Goal: Task Accomplishment & Management: Use online tool/utility

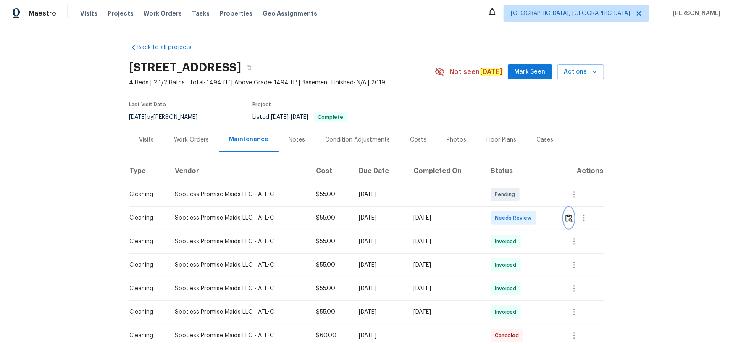
click at [567, 217] on img "button" at bounding box center [568, 218] width 7 height 8
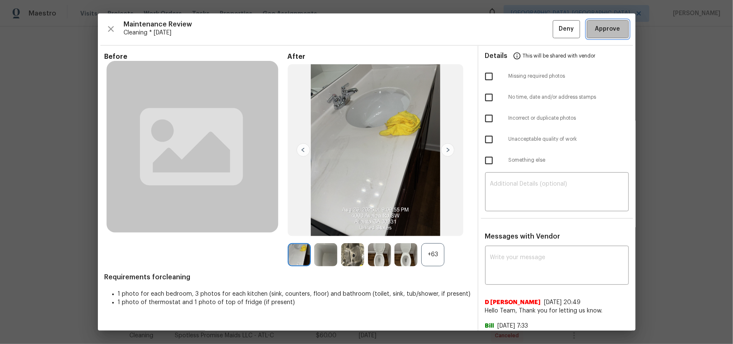
click at [608, 26] on span "Approve" at bounding box center [607, 29] width 25 height 10
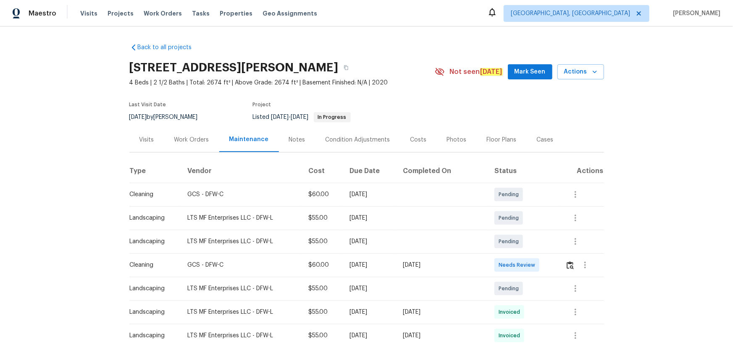
click at [572, 260] on div at bounding box center [584, 265] width 38 height 20
click at [571, 263] on img "button" at bounding box center [569, 265] width 7 height 8
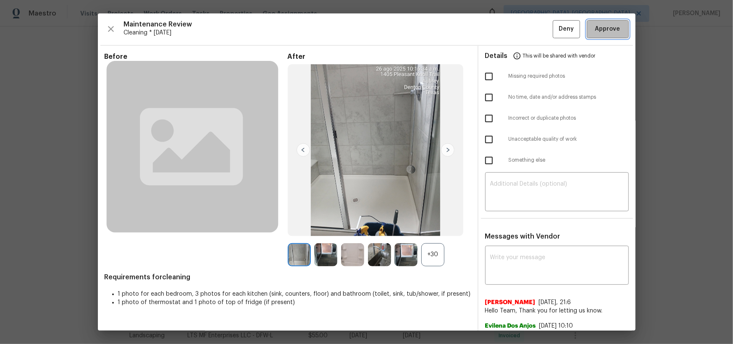
click at [612, 23] on button "Approve" at bounding box center [607, 29] width 42 height 18
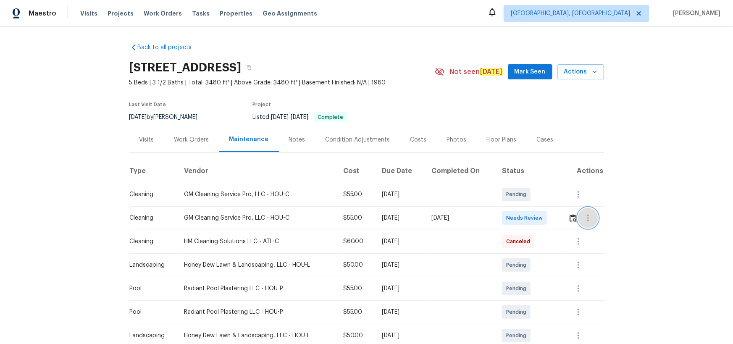
click at [521, 220] on button "button" at bounding box center [588, 218] width 20 height 20
click at [521, 214] on div at bounding box center [366, 172] width 733 height 344
click at [521, 220] on img "button" at bounding box center [572, 218] width 7 height 8
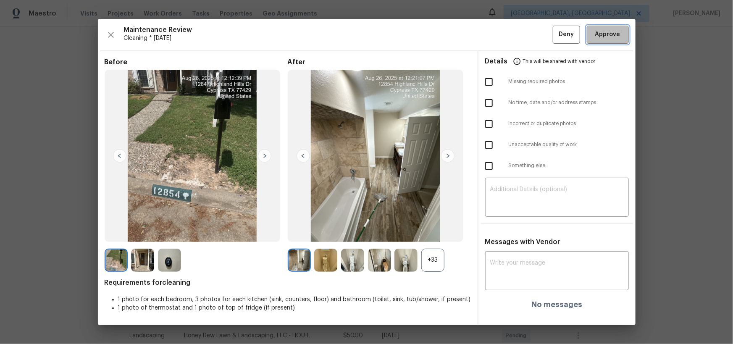
click at [521, 40] on button "Approve" at bounding box center [607, 35] width 42 height 18
